Goal: Task Accomplishment & Management: Manage account settings

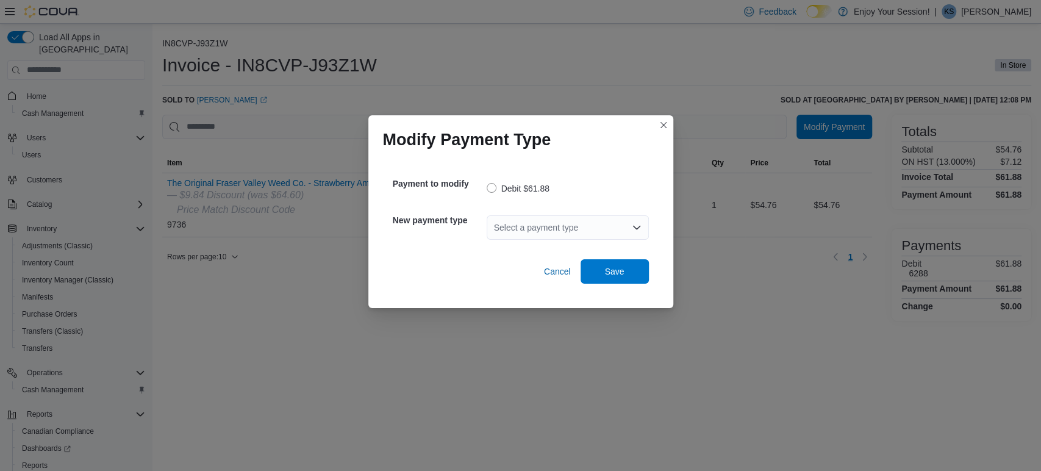
click at [540, 221] on div "Select a payment type" at bounding box center [568, 227] width 162 height 24
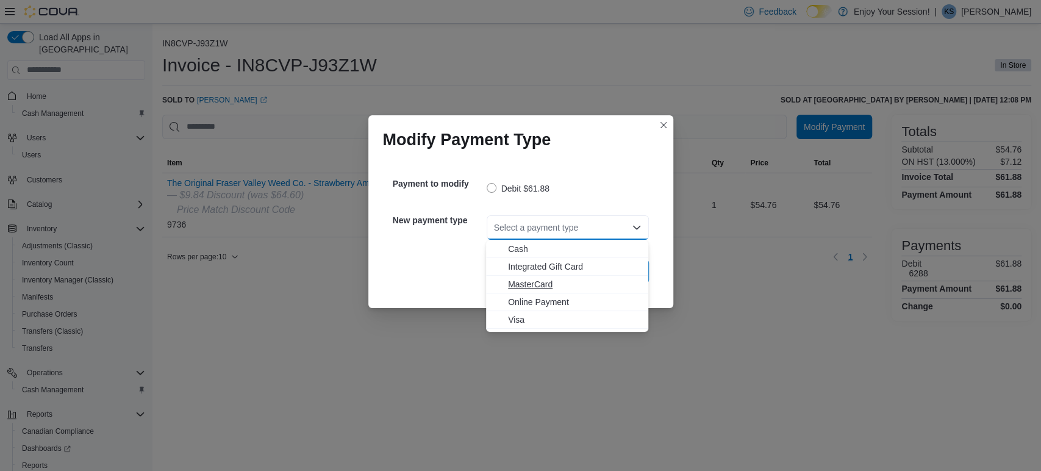
click at [532, 289] on span "MasterCard" at bounding box center [574, 284] width 133 height 12
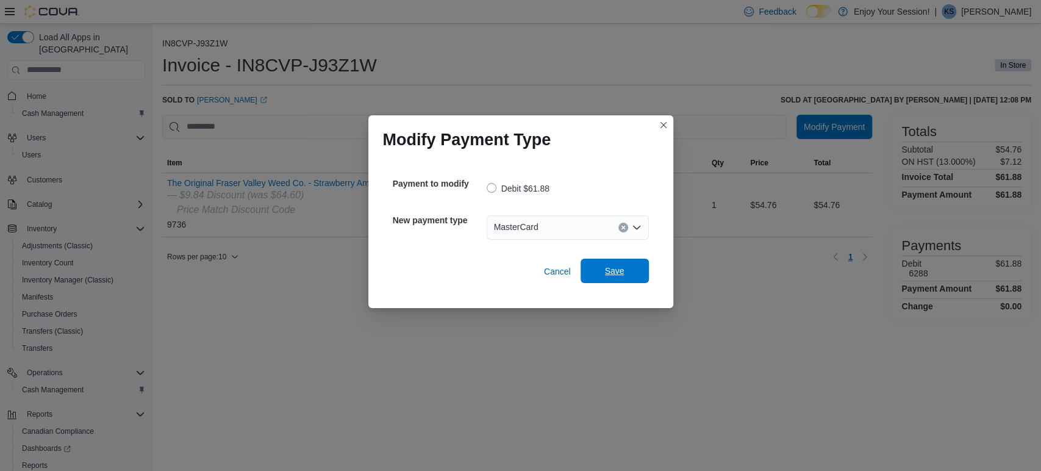
click at [626, 270] on span "Save" at bounding box center [615, 271] width 54 height 24
